Goal: Task Accomplishment & Management: Use online tool/utility

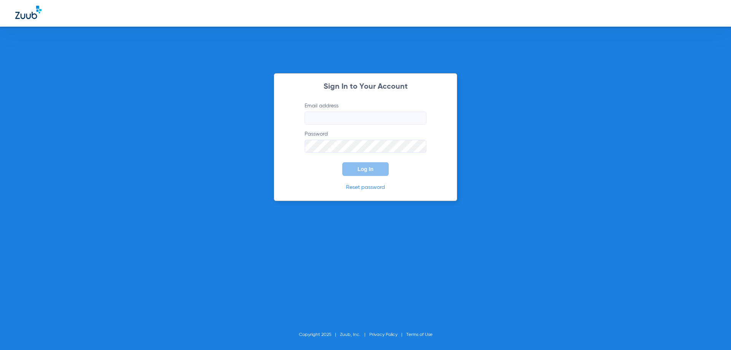
type input "office@middletowndentalservices.com"
click at [364, 176] on div "Sign In to Your Account Email address office@middletowndentalservices.com Passw…" at bounding box center [366, 137] width 184 height 128
click at [365, 169] on span "Log In" at bounding box center [366, 169] width 16 height 6
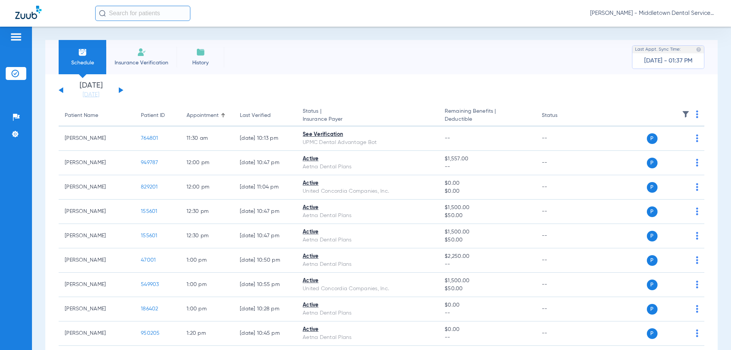
click at [121, 90] on button at bounding box center [121, 90] width 5 height 6
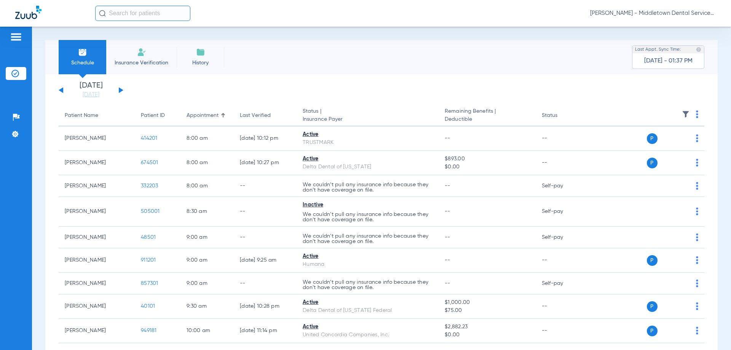
click at [118, 89] on div "Sunday 06-15-2025 Monday 06-16-2025 Tuesday 06-17-2025 Wednesday 06-18-2025 Thu…" at bounding box center [91, 90] width 65 height 17
click at [119, 89] on button at bounding box center [121, 90] width 5 height 6
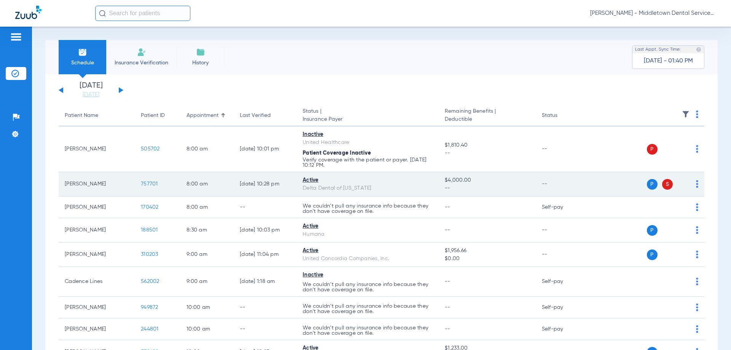
click at [147, 185] on span "757701" at bounding box center [149, 183] width 17 height 5
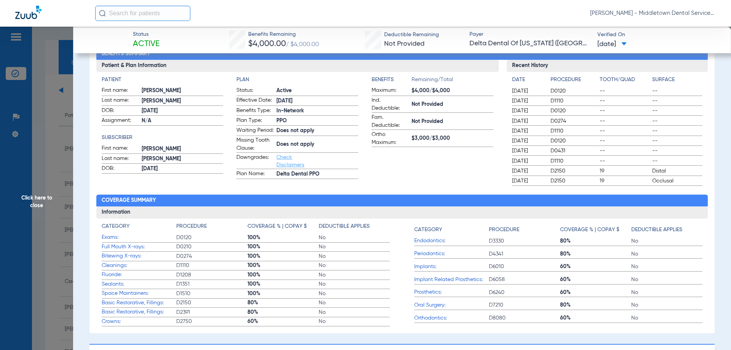
scroll to position [206, 0]
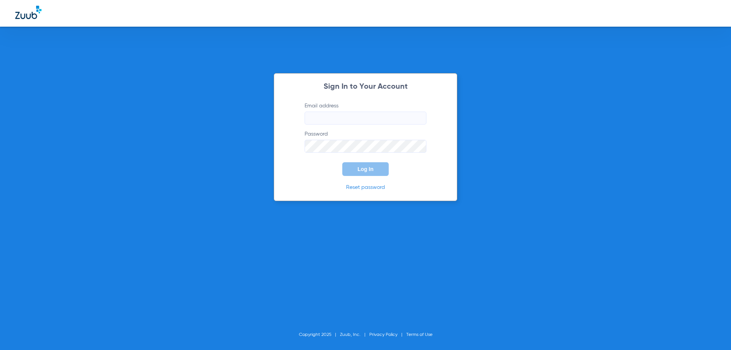
type input "office@middletowndentalservices.com"
click at [730, 62] on div "Sign In to Your Account Email address office@middletowndentalservices.com Passw…" at bounding box center [365, 175] width 731 height 350
click at [363, 168] on span "Log In" at bounding box center [366, 169] width 16 height 6
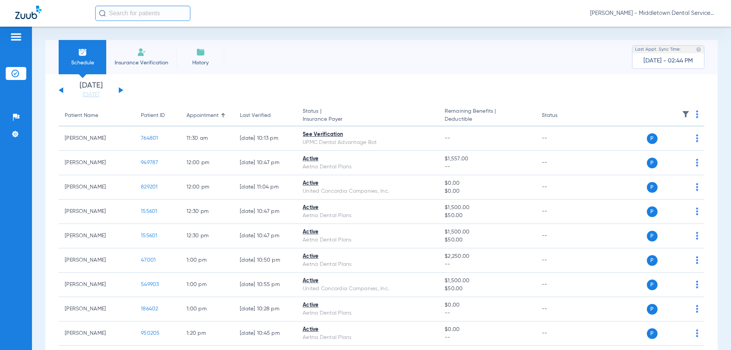
click at [119, 90] on button at bounding box center [121, 90] width 5 height 6
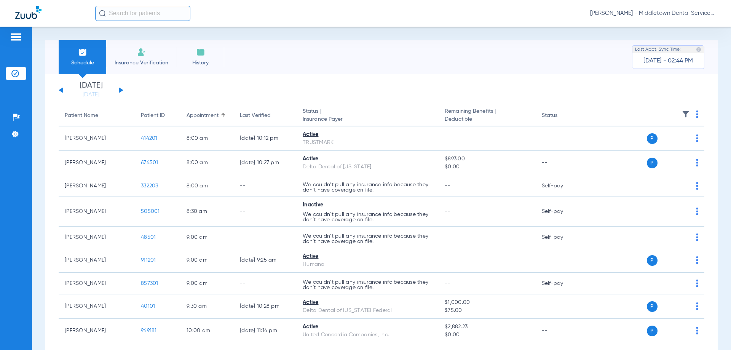
click at [120, 90] on button at bounding box center [121, 90] width 5 height 6
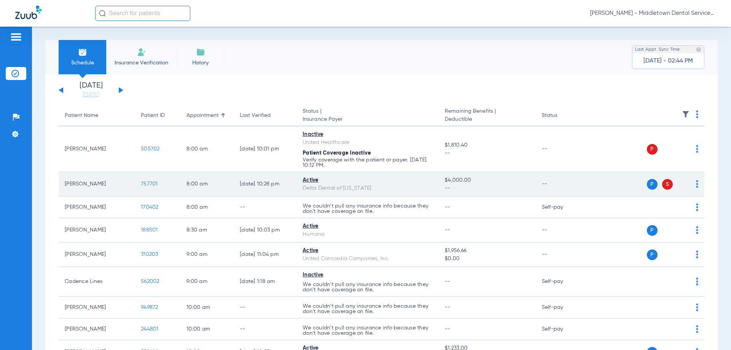
click at [127, 182] on td "[PERSON_NAME]" at bounding box center [97, 184] width 76 height 24
click at [152, 183] on span "757701" at bounding box center [149, 183] width 17 height 5
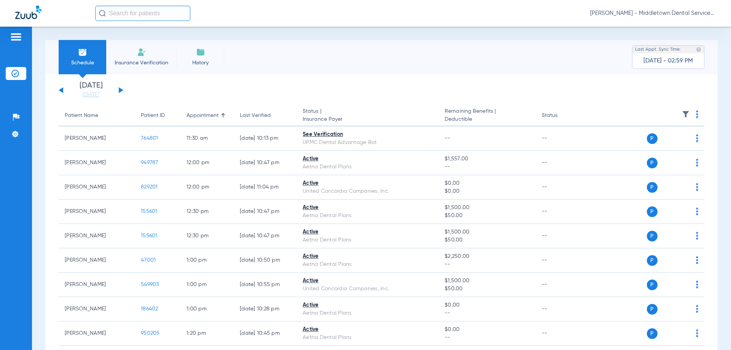
click at [120, 90] on button at bounding box center [121, 90] width 5 height 6
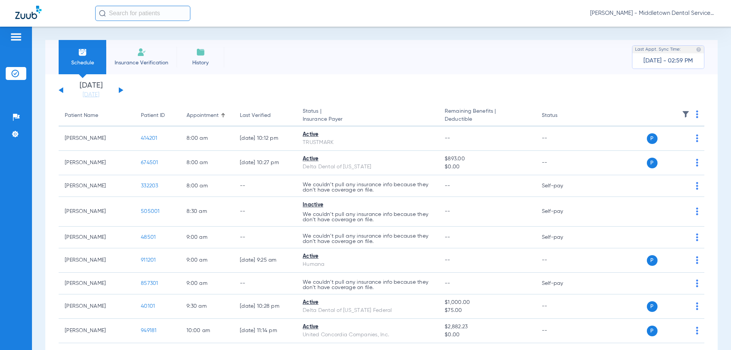
click at [120, 90] on button at bounding box center [121, 90] width 5 height 6
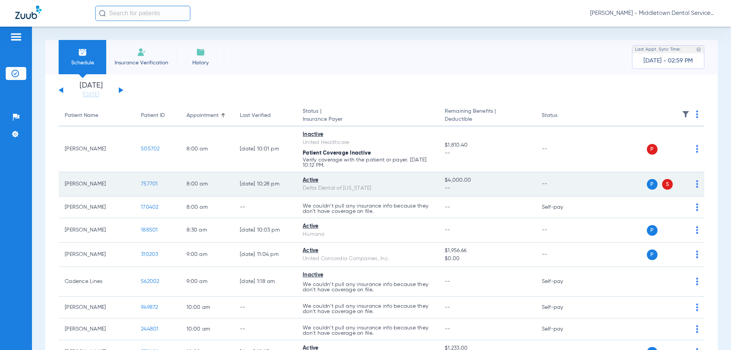
click at [150, 183] on span "757701" at bounding box center [149, 183] width 17 height 5
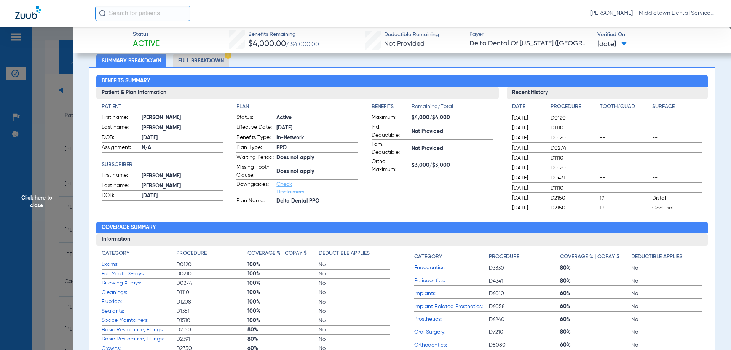
scroll to position [152, 0]
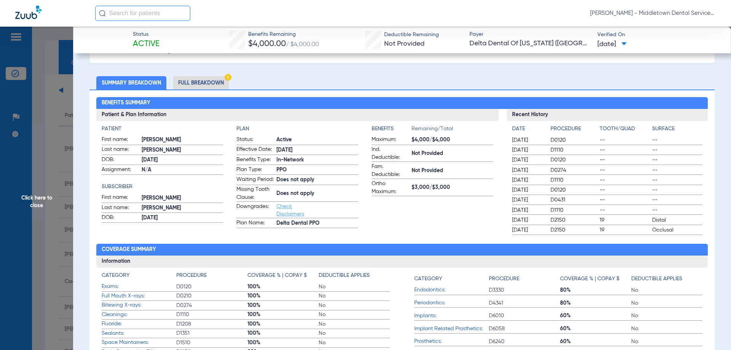
click at [120, 80] on li "Summary Breakdown" at bounding box center [131, 82] width 70 height 13
click at [195, 82] on li "Full Breakdown" at bounding box center [201, 82] width 56 height 13
